Goal: Information Seeking & Learning: Learn about a topic

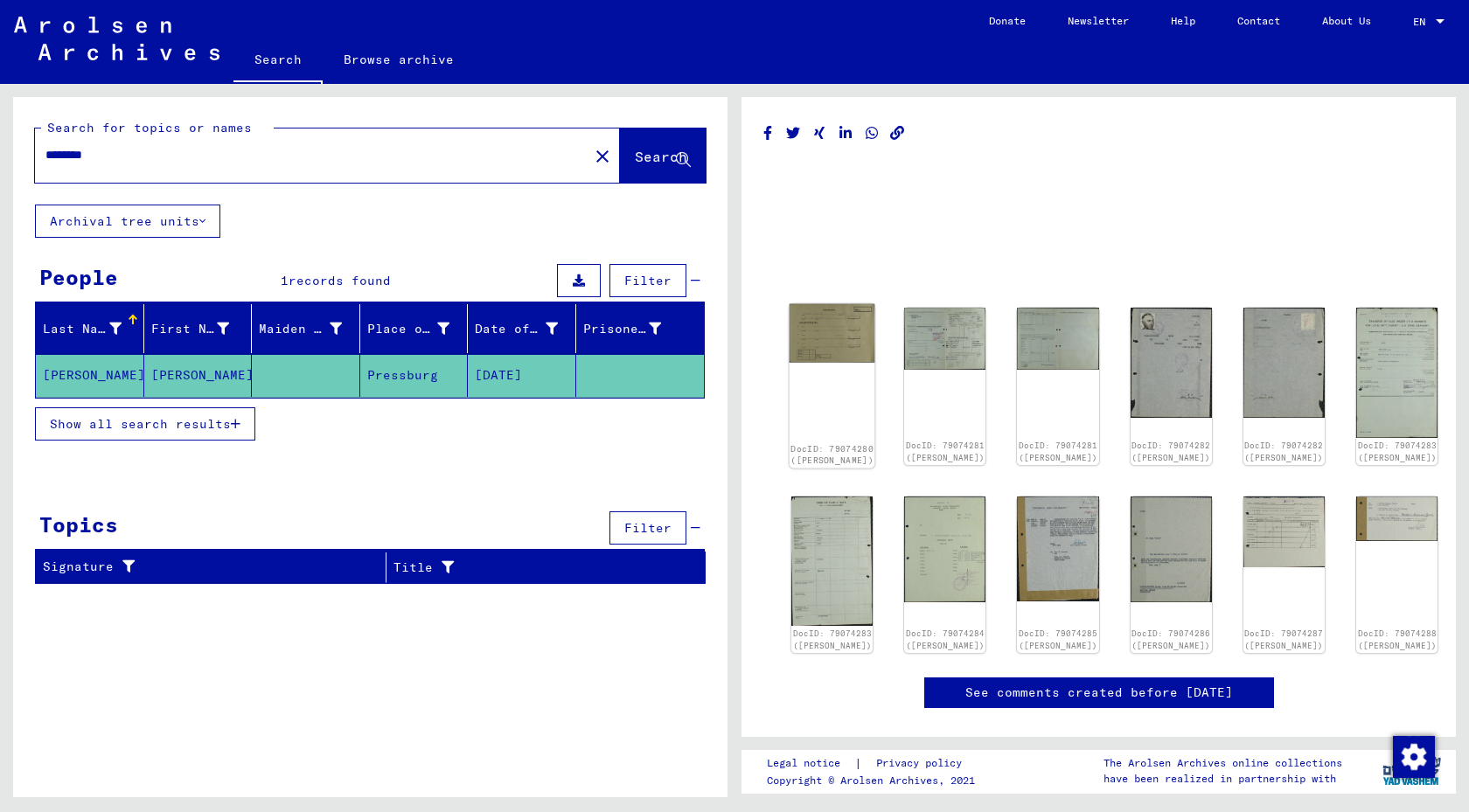
click at [832, 338] on img at bounding box center [832, 334] width 86 height 59
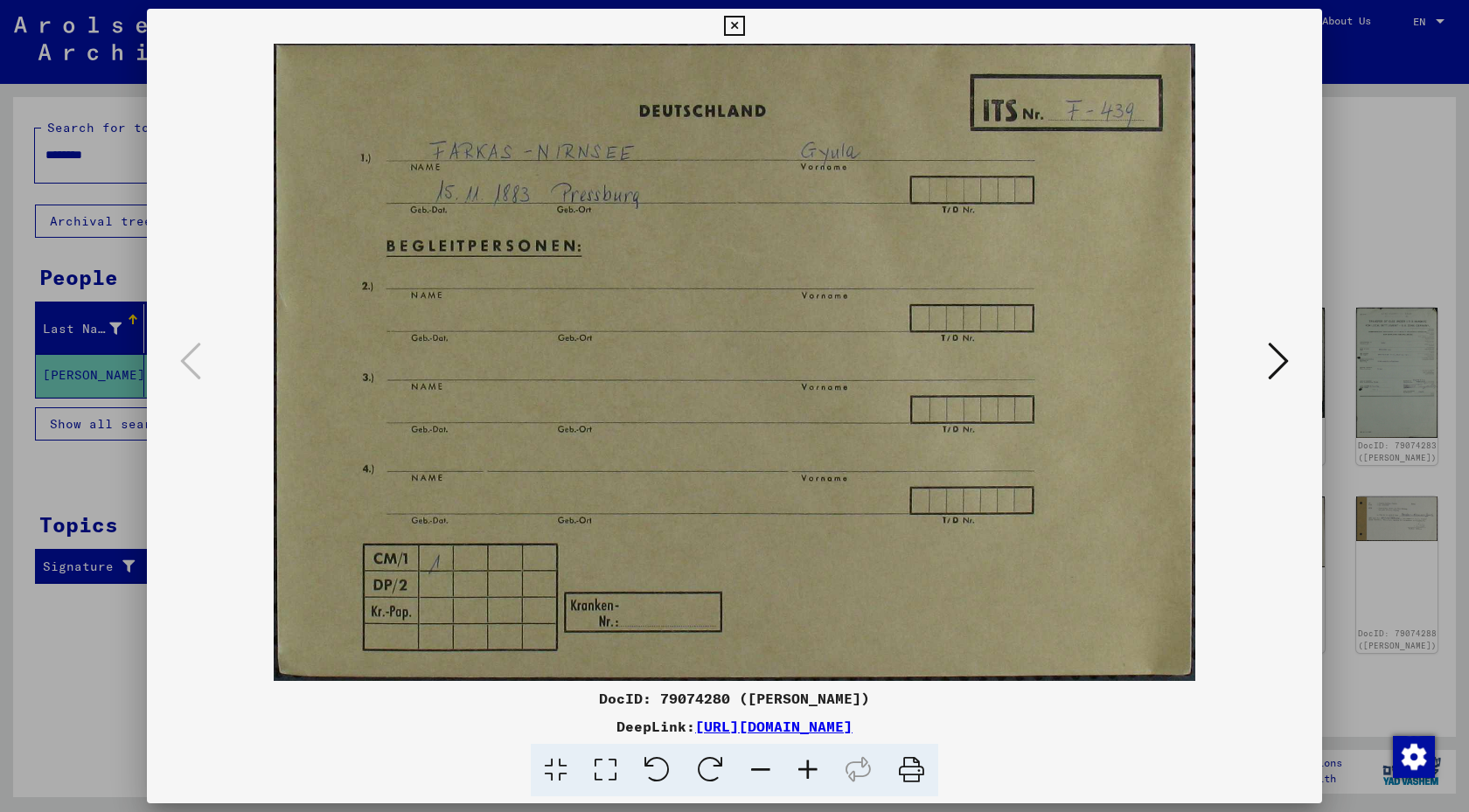
click at [1287, 351] on icon at bounding box center [1278, 361] width 21 height 42
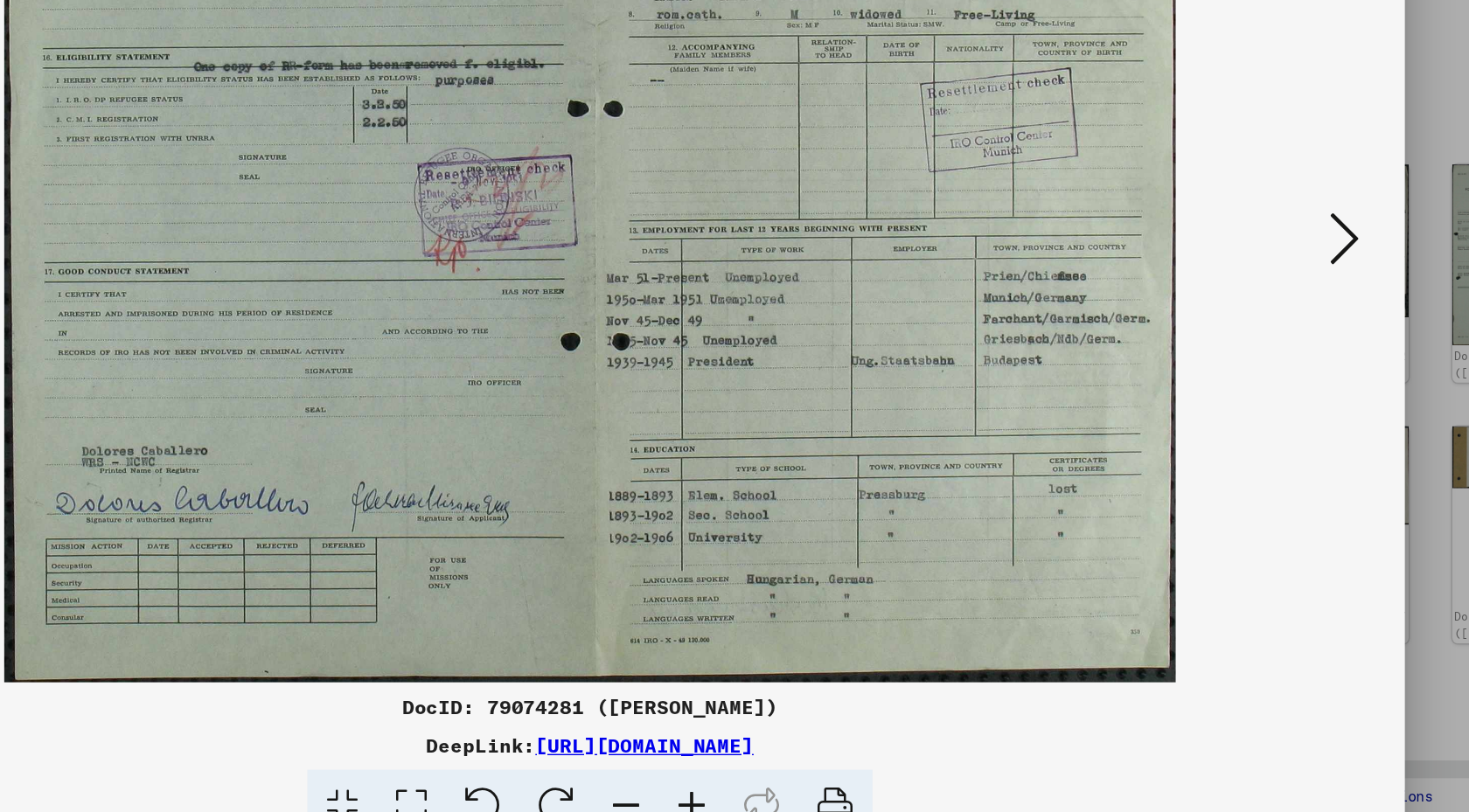
click at [1271, 362] on icon at bounding box center [1278, 361] width 21 height 42
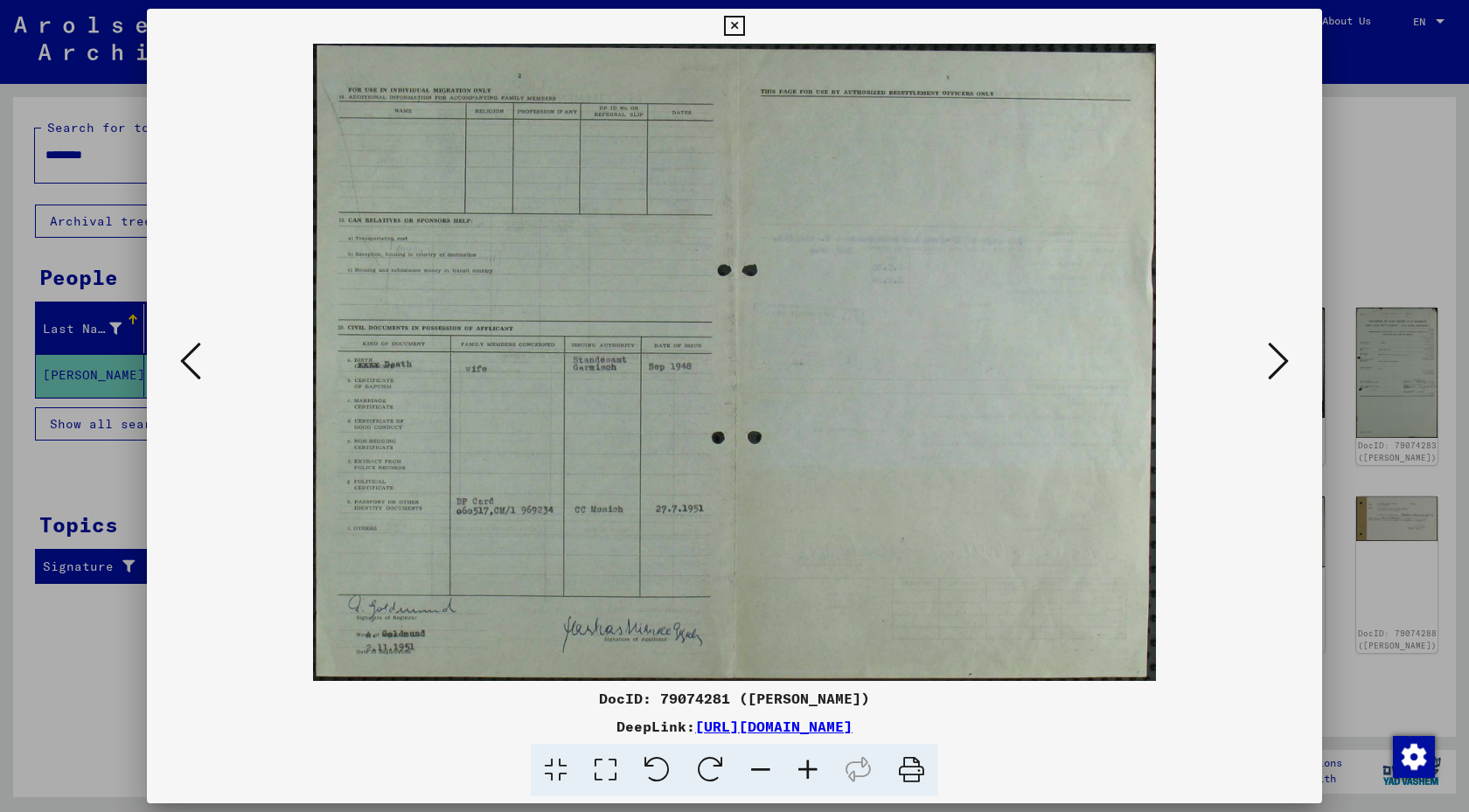
click at [1278, 357] on icon at bounding box center [1278, 361] width 21 height 42
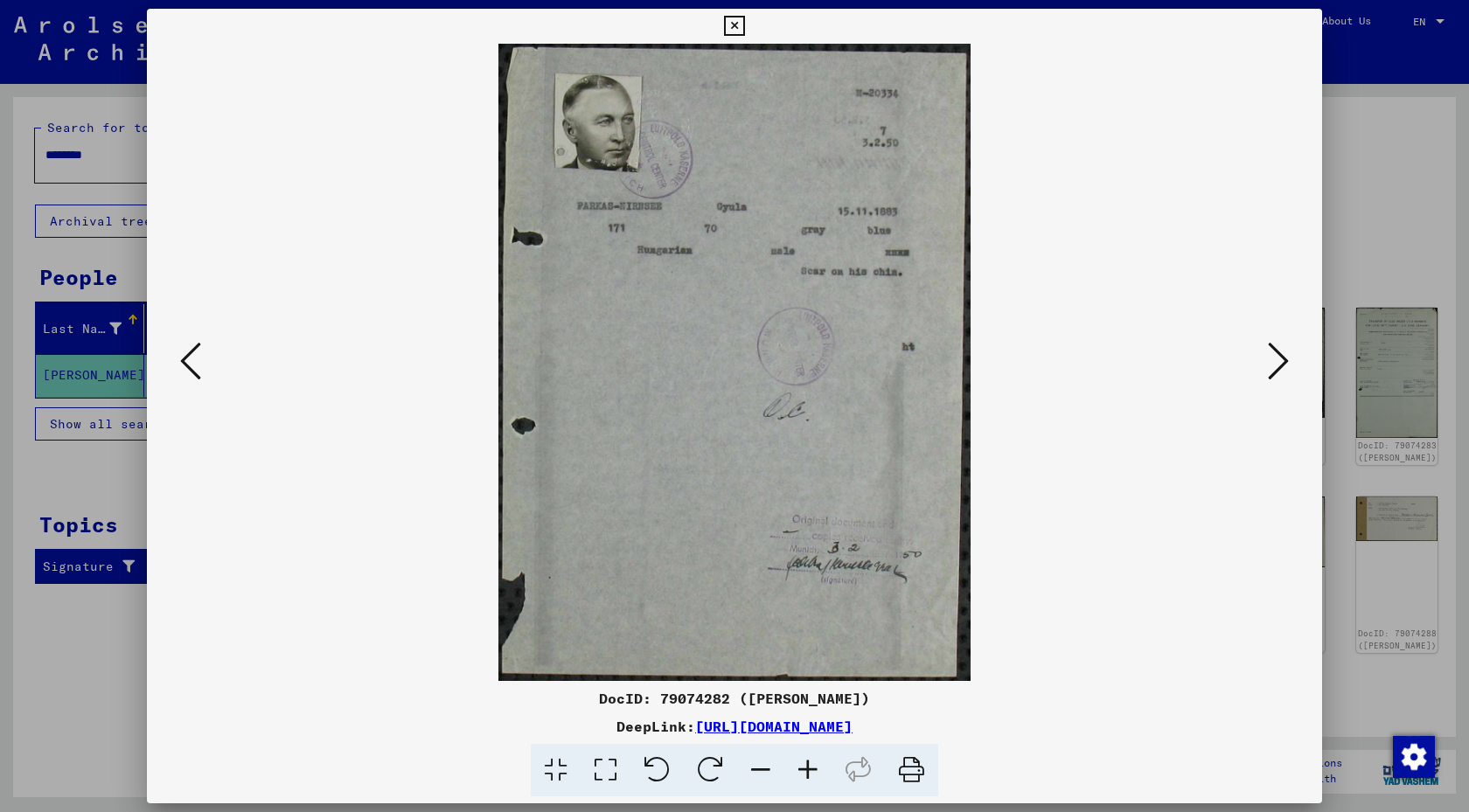
click at [1278, 357] on icon at bounding box center [1278, 361] width 21 height 42
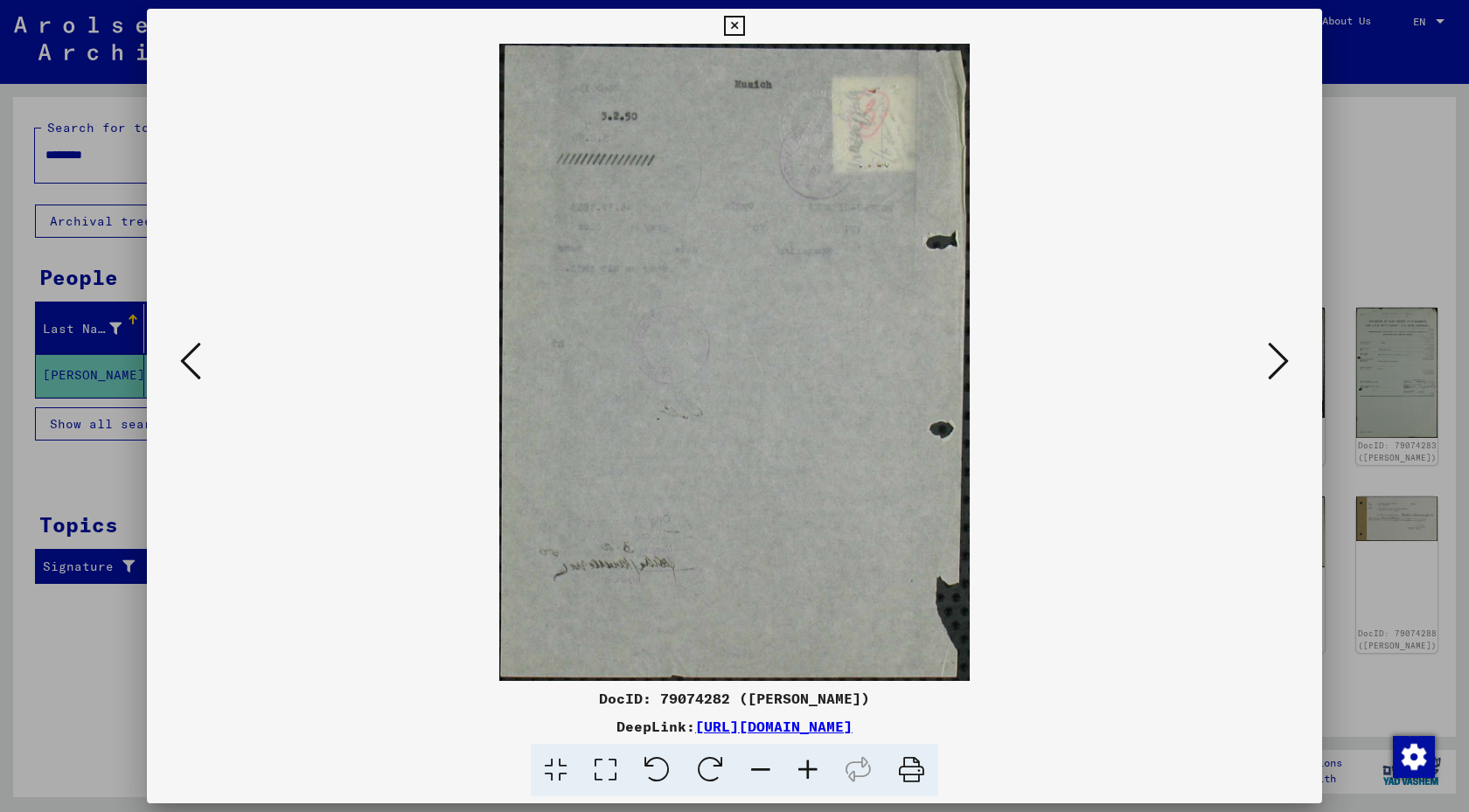
click at [1278, 357] on icon at bounding box center [1278, 361] width 21 height 42
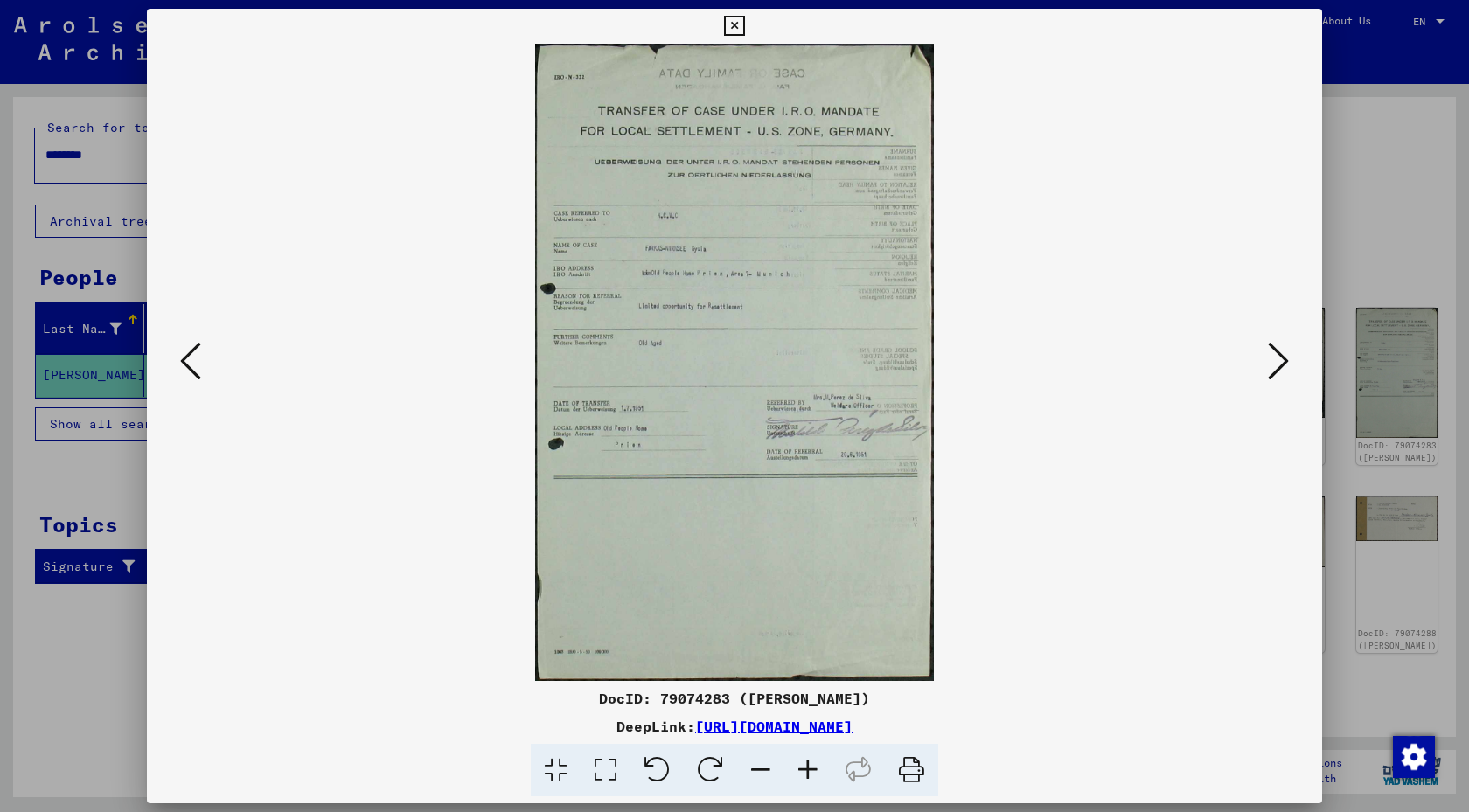
click at [1281, 376] on icon at bounding box center [1278, 361] width 21 height 42
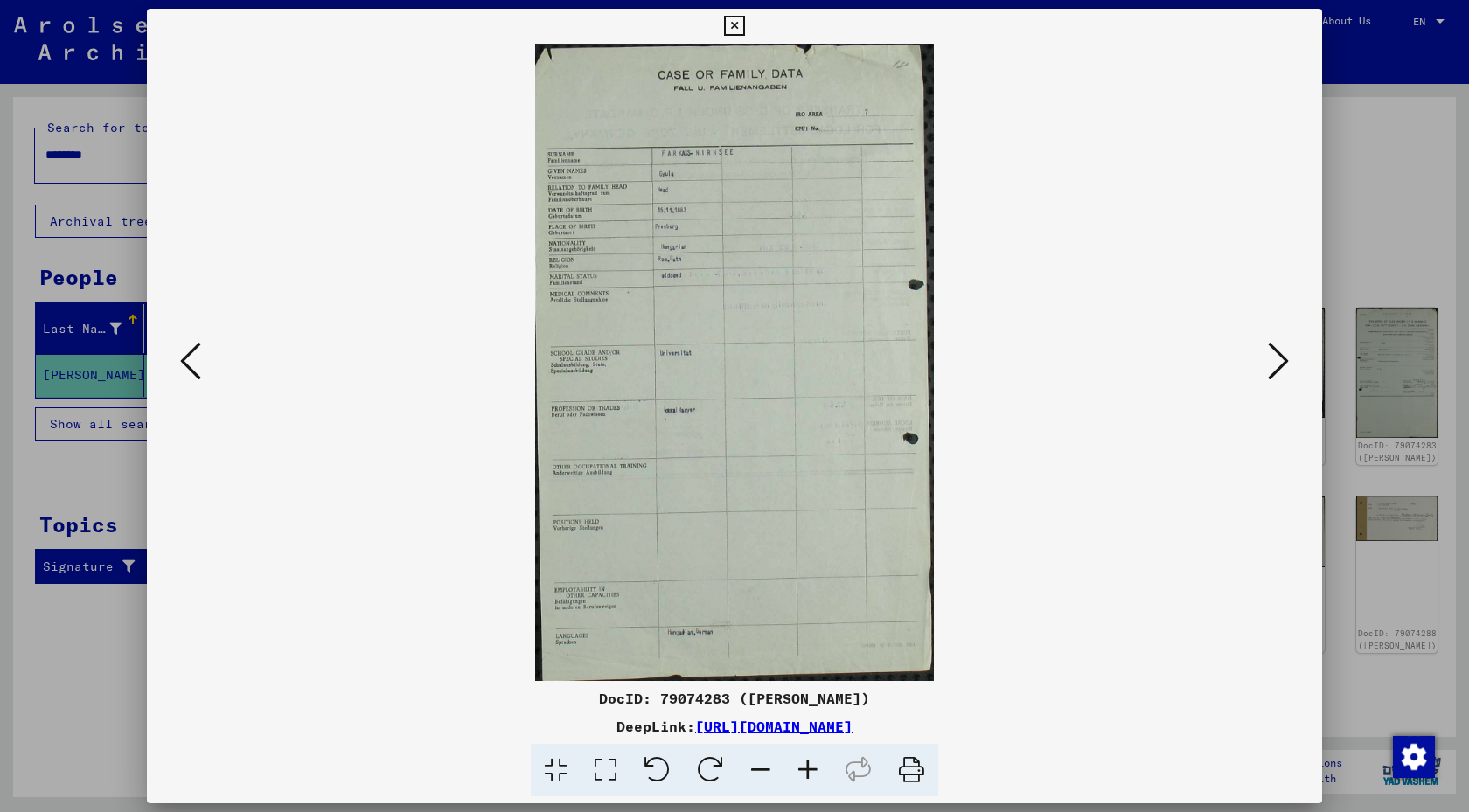
click at [1289, 361] on button at bounding box center [1279, 362] width 32 height 50
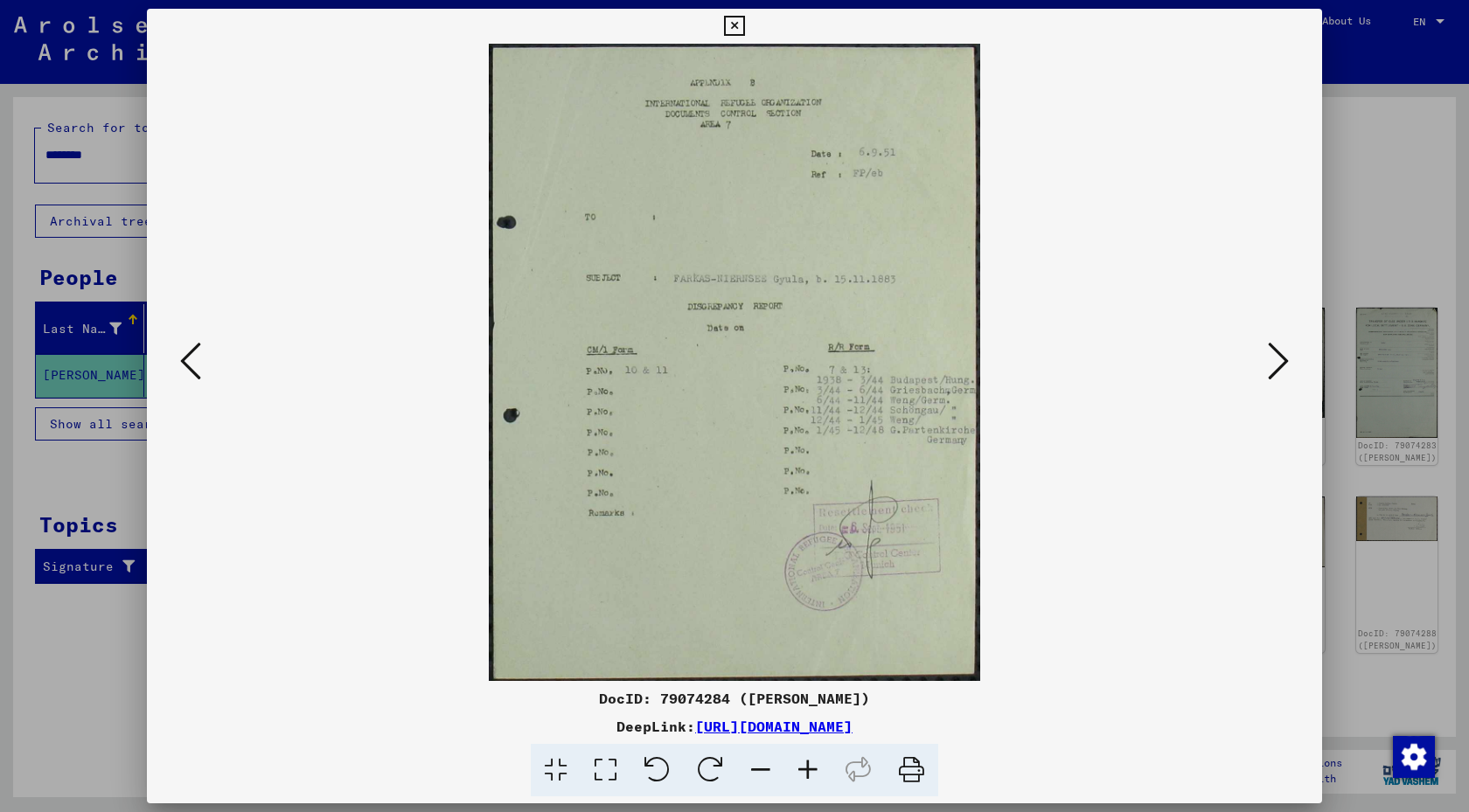
click at [1253, 360] on img at bounding box center [734, 362] width 1056 height 637
click at [1279, 356] on icon at bounding box center [1278, 361] width 21 height 42
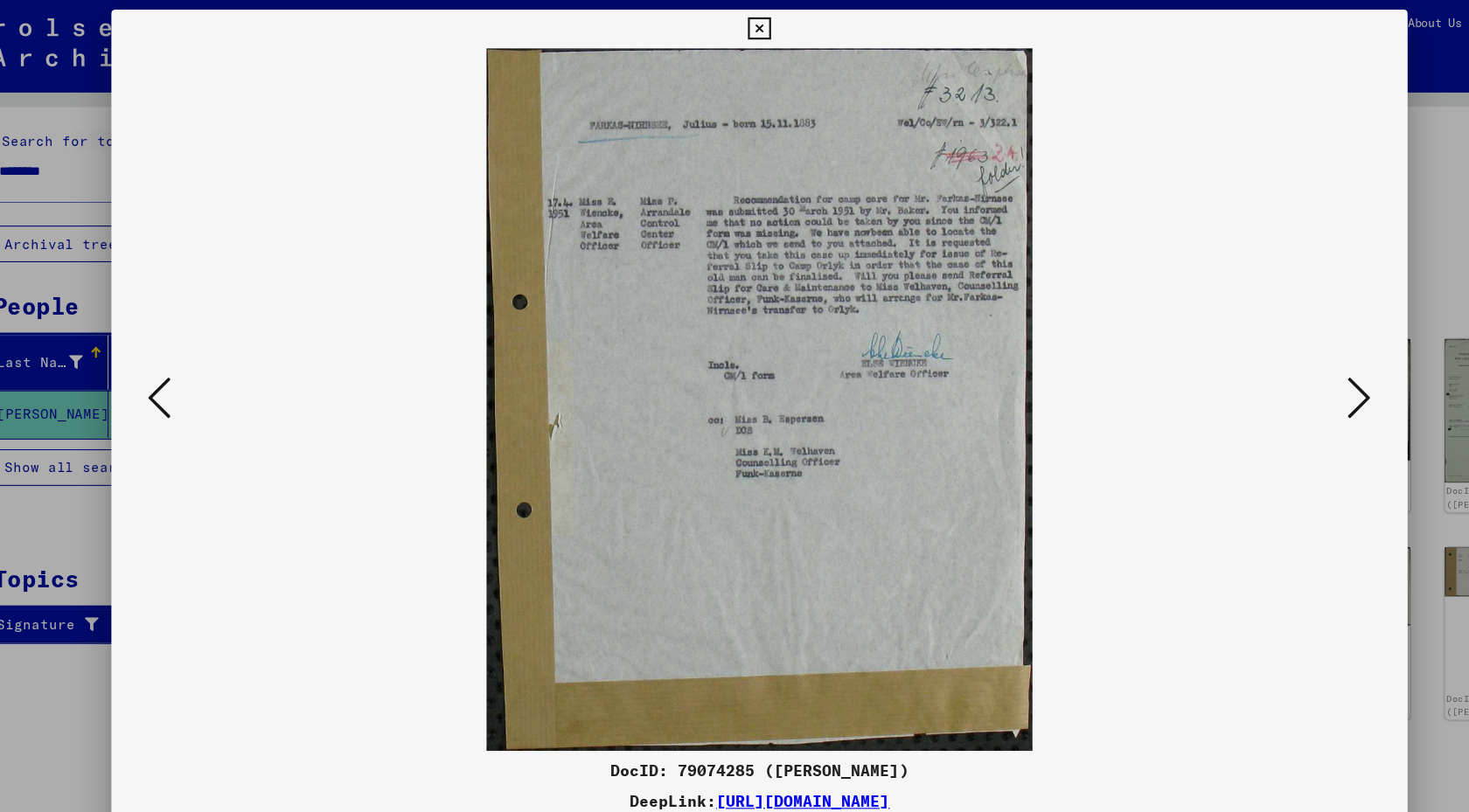
click at [1244, 375] on img at bounding box center [734, 362] width 1056 height 637
click at [1281, 399] on div at bounding box center [734, 362] width 1176 height 637
click at [1269, 365] on icon at bounding box center [1278, 361] width 21 height 42
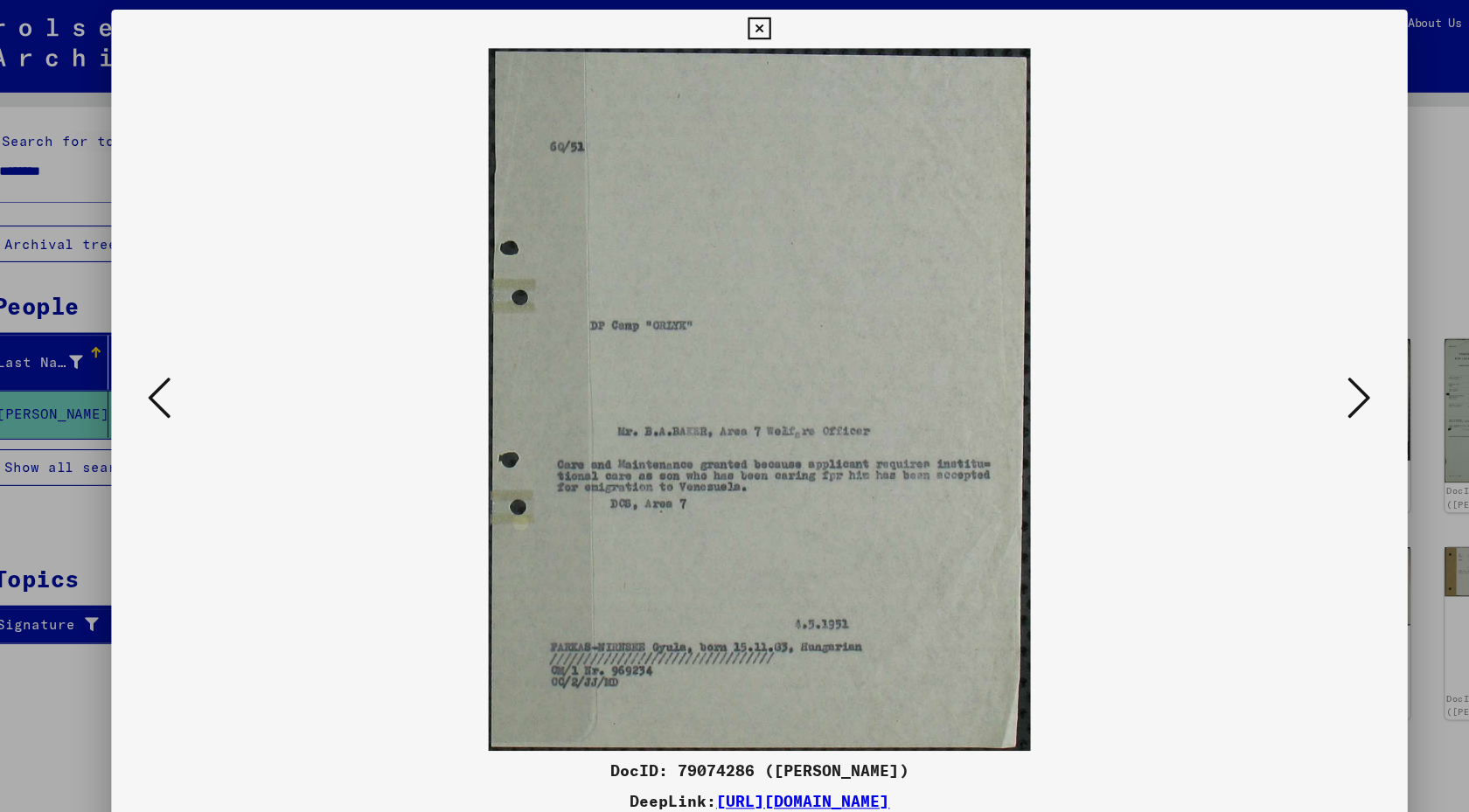
click at [1275, 356] on icon at bounding box center [1278, 361] width 21 height 42
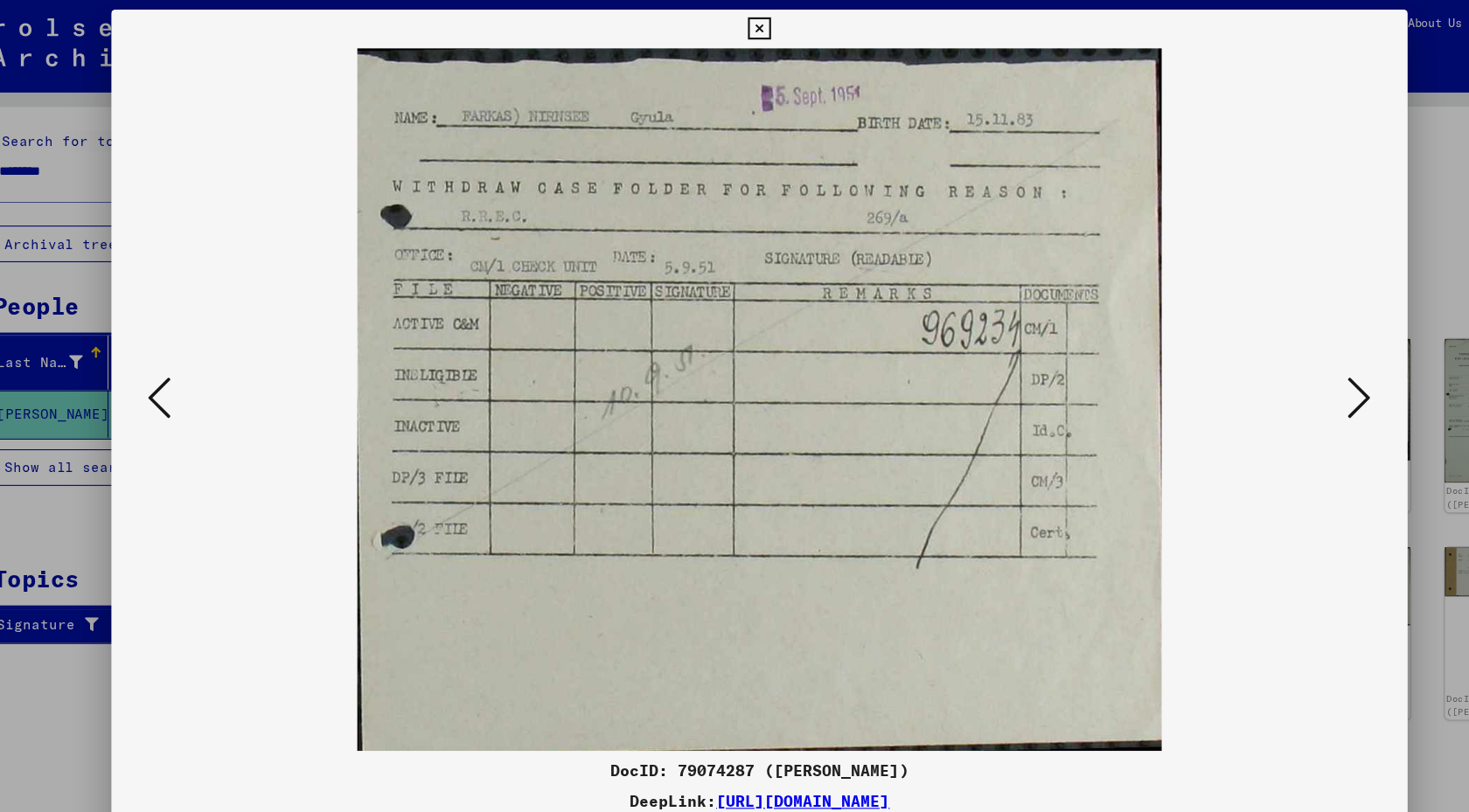
click at [1275, 356] on icon at bounding box center [1278, 361] width 21 height 42
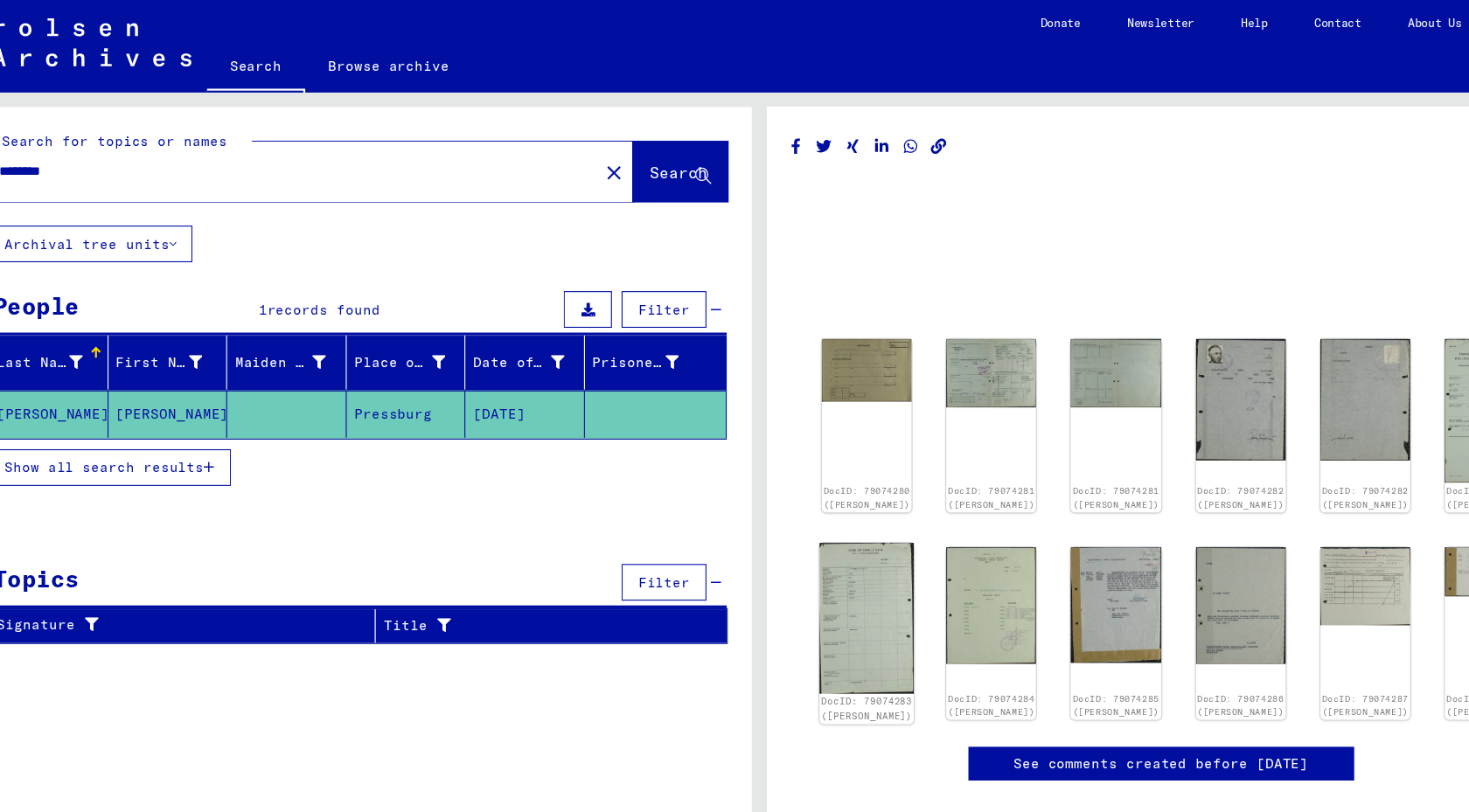
click at [841, 550] on img at bounding box center [832, 560] width 86 height 137
click at [841, 358] on div "DocID: 79074280 ([PERSON_NAME])" at bounding box center [832, 386] width 86 height 164
click at [833, 333] on img at bounding box center [832, 334] width 86 height 59
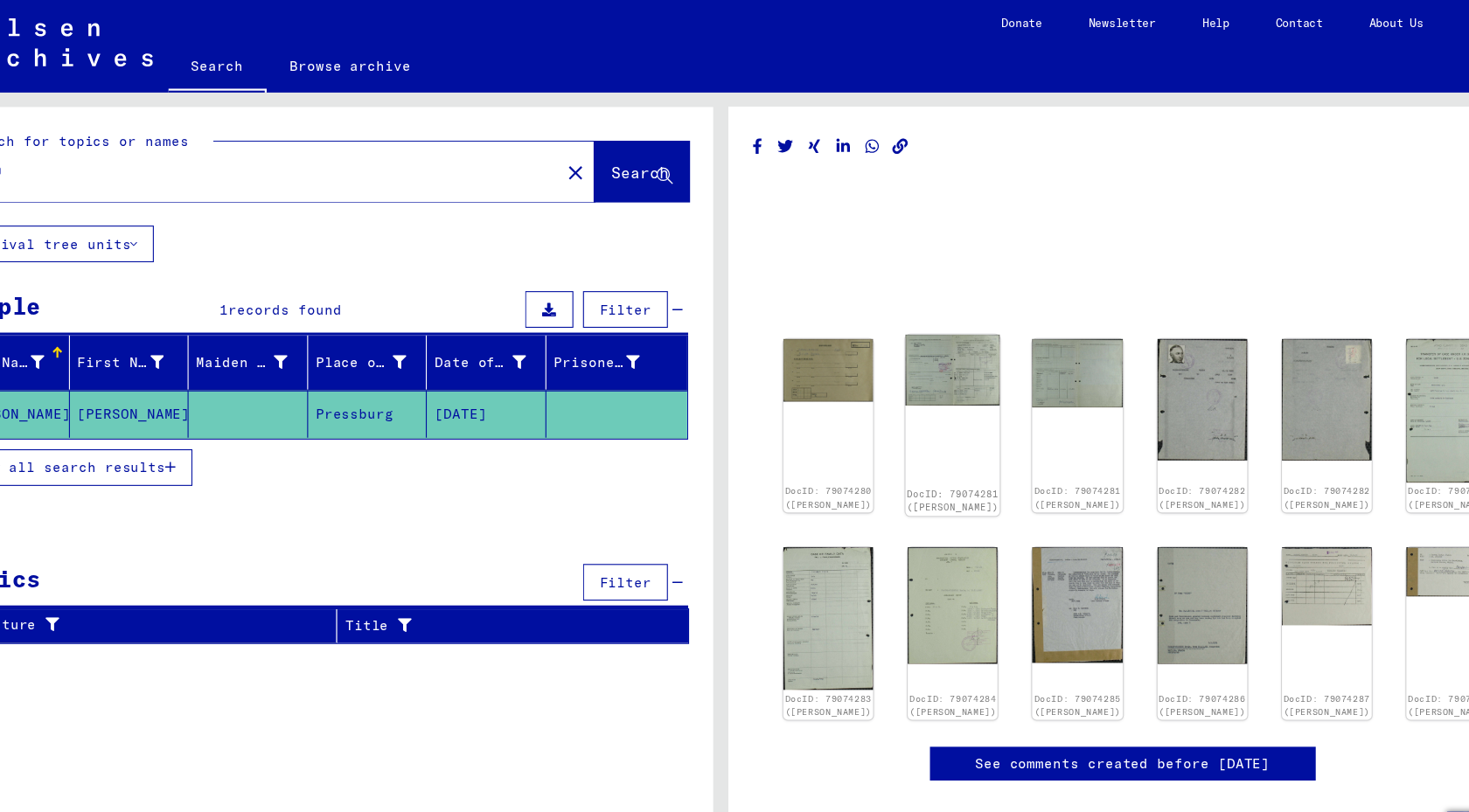
click at [941, 335] on img at bounding box center [945, 336] width 86 height 65
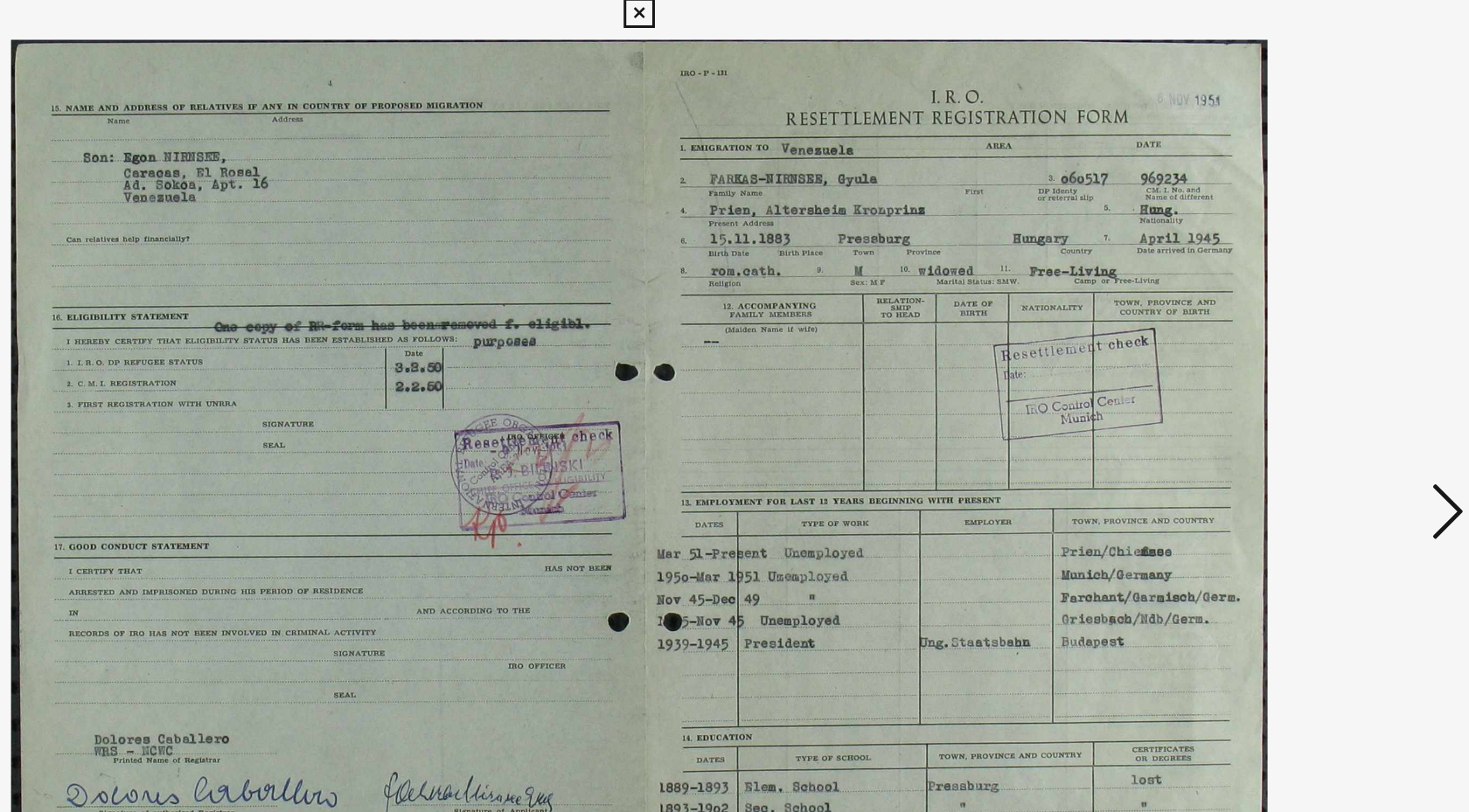
click at [1256, 383] on img at bounding box center [734, 362] width 1056 height 637
click at [1269, 363] on icon at bounding box center [1278, 361] width 21 height 42
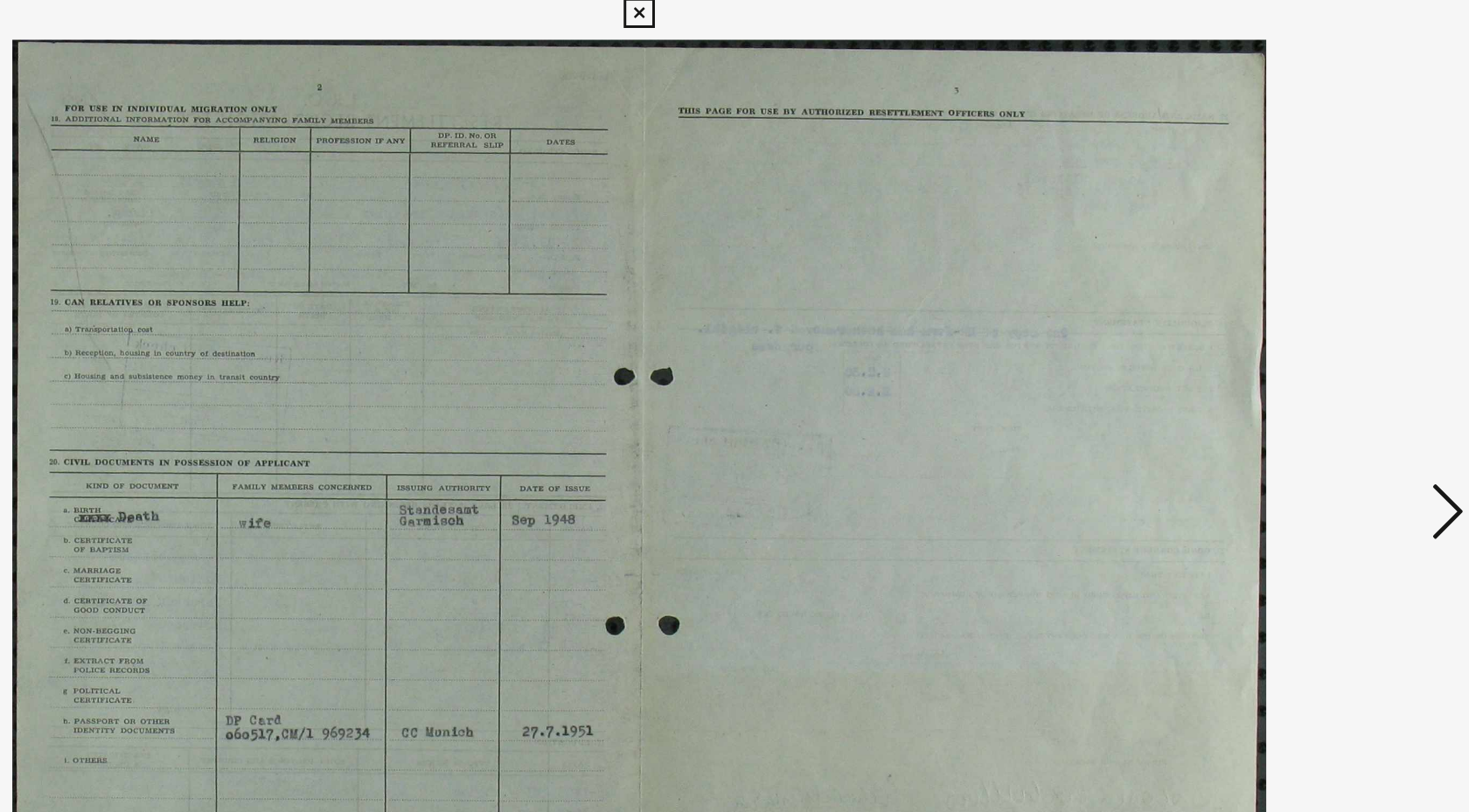
click at [1269, 363] on icon at bounding box center [1278, 361] width 21 height 42
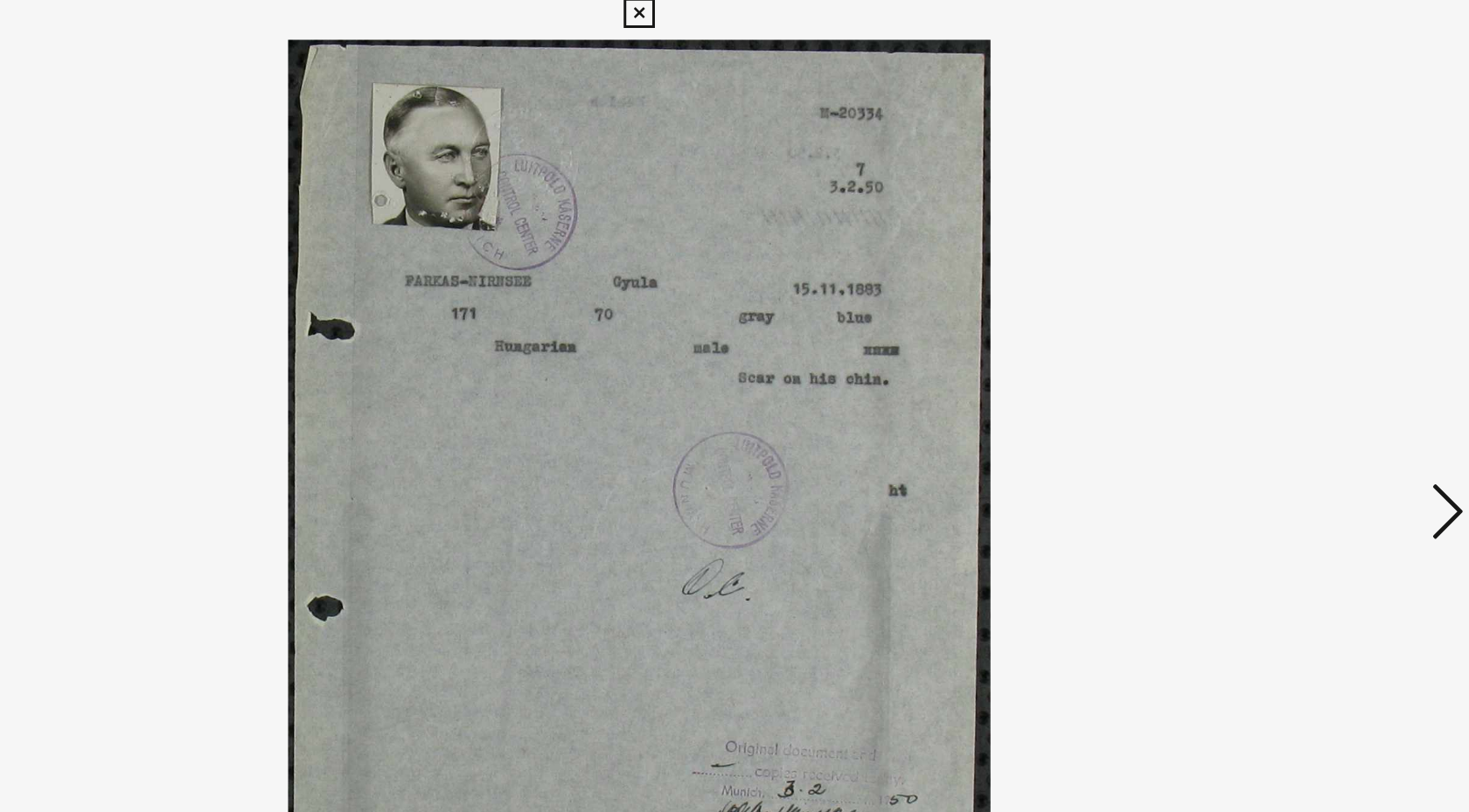
click at [1269, 363] on icon at bounding box center [1278, 361] width 21 height 42
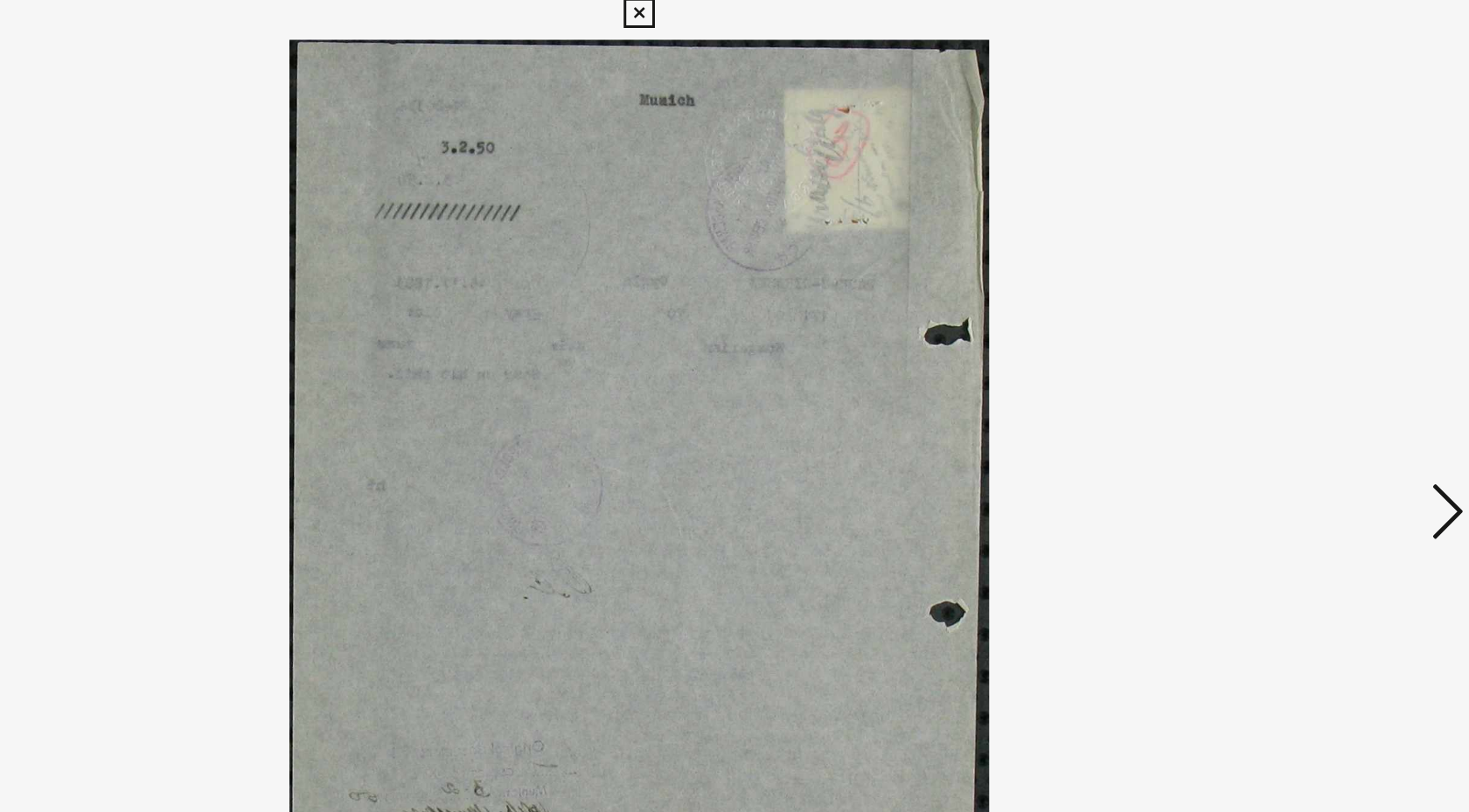
click at [1269, 363] on icon at bounding box center [1278, 361] width 21 height 42
